Goal: Task Accomplishment & Management: Manage account settings

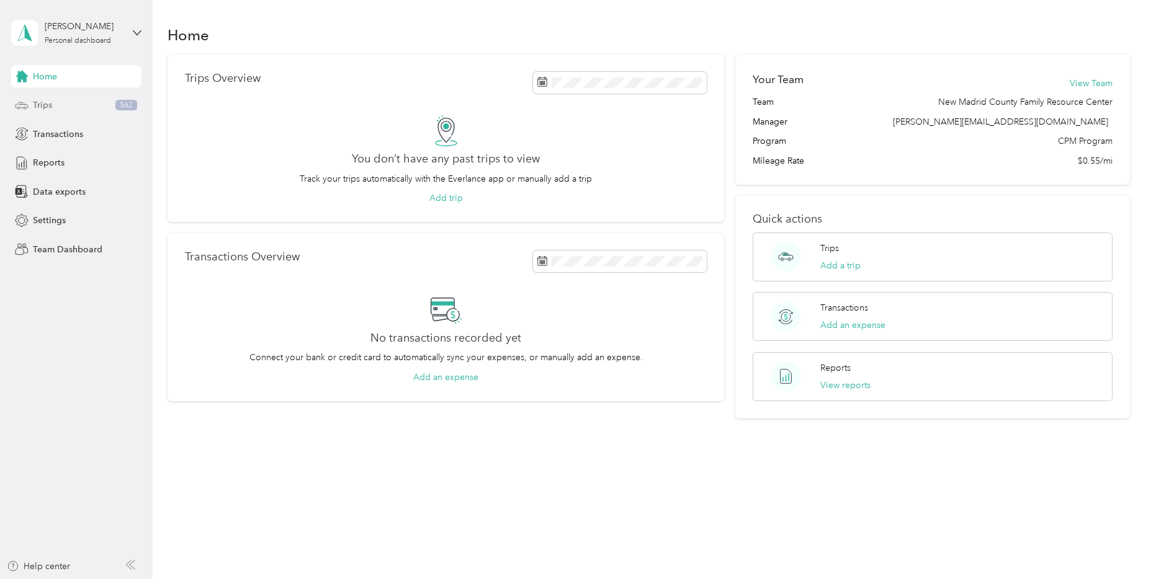
click at [56, 105] on div "Trips 562" at bounding box center [76, 105] width 130 height 22
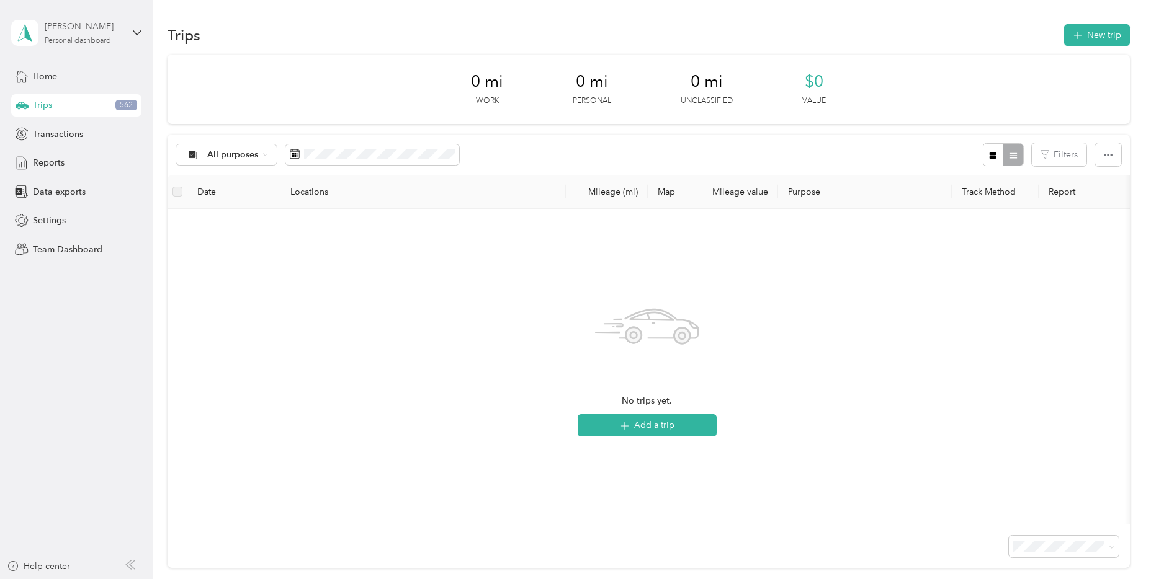
click at [83, 44] on div "Personal dashboard" at bounding box center [78, 40] width 66 height 7
click at [67, 100] on div "Team dashboard" at bounding box center [55, 102] width 66 height 13
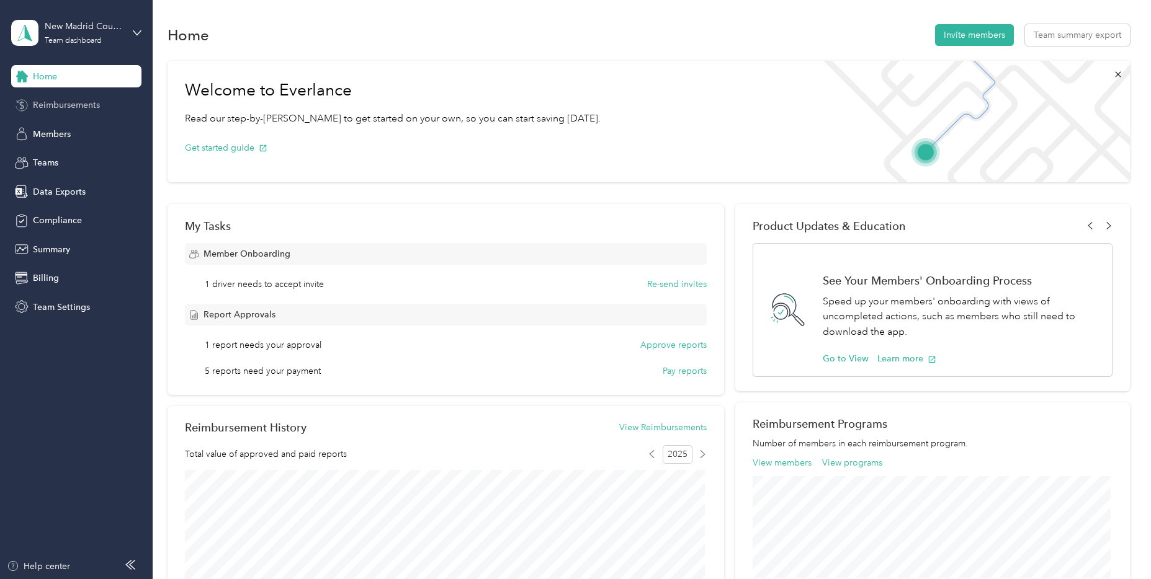
click at [71, 97] on div "Reimbursements" at bounding box center [76, 105] width 130 height 22
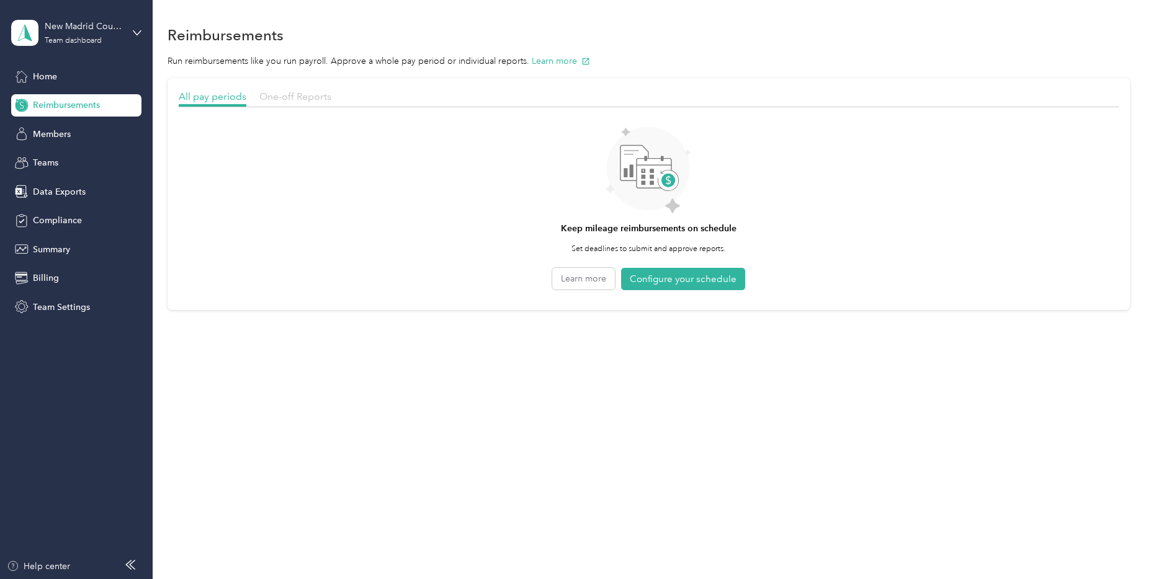
click at [300, 99] on span "One-off Reports" at bounding box center [295, 97] width 72 height 12
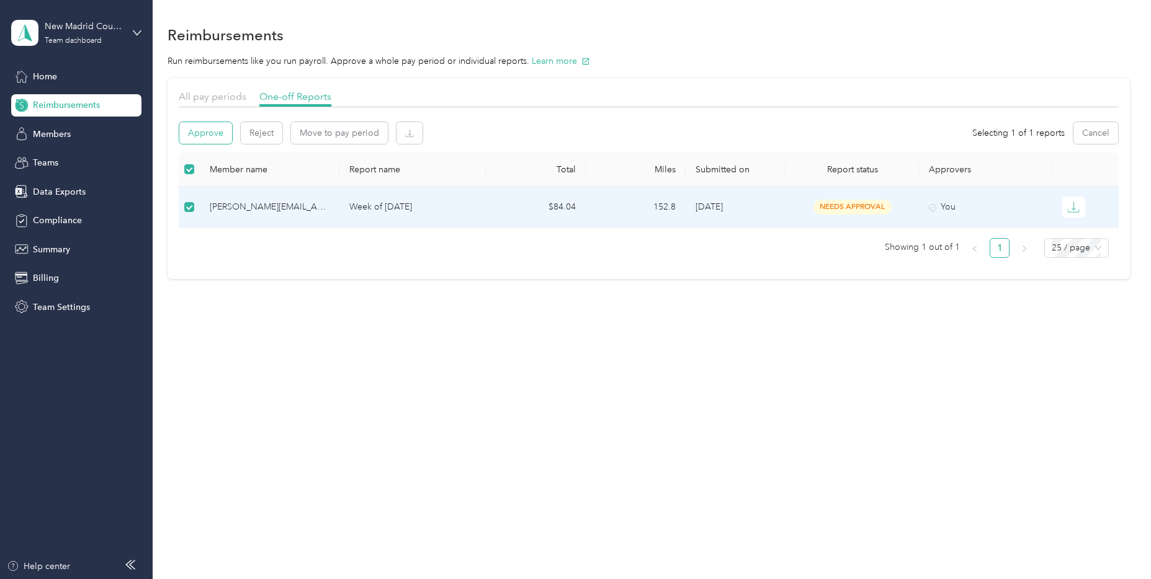
click at [185, 134] on button "Approve" at bounding box center [205, 133] width 53 height 22
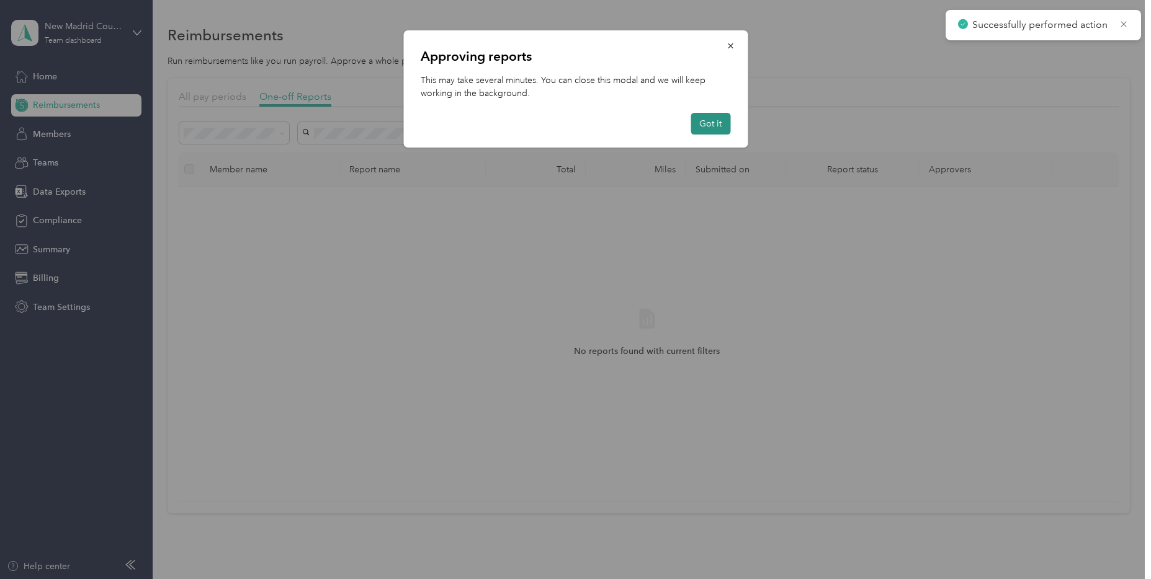
click at [714, 124] on button "Got it" at bounding box center [710, 124] width 40 height 22
